Goal: Find specific page/section: Find specific page/section

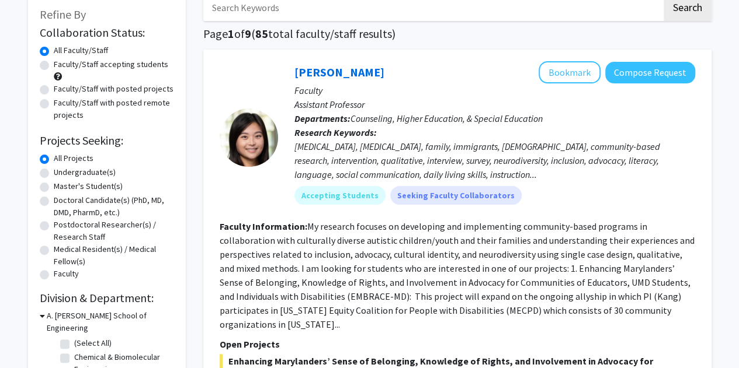
scroll to position [234, 0]
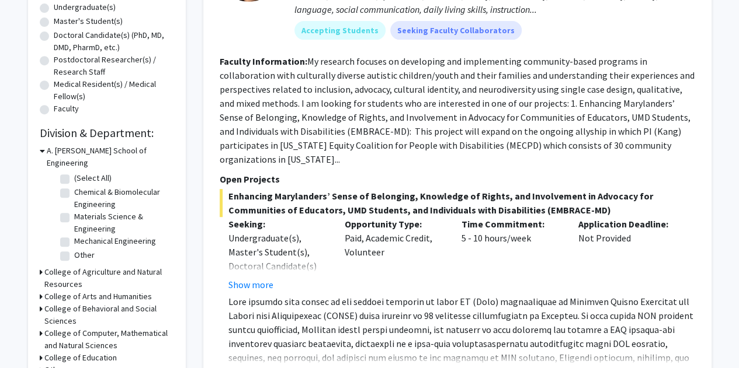
click at [81, 270] on h3 "College of Agriculture and Natural Resources" at bounding box center [109, 278] width 130 height 25
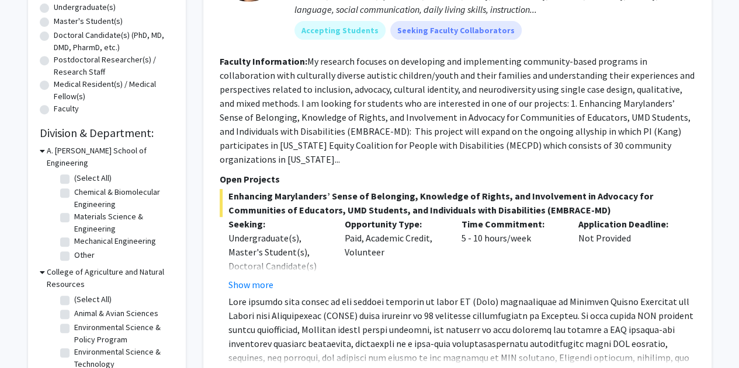
click at [85, 294] on label "(Select All)" at bounding box center [92, 300] width 37 height 12
click at [82, 294] on input "(Select All)" at bounding box center [78, 298] width 8 height 8
checkbox input "true"
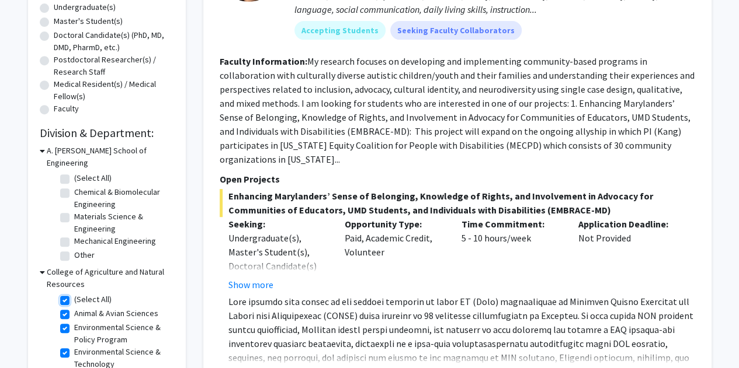
checkbox input "true"
